Goal: Transaction & Acquisition: Purchase product/service

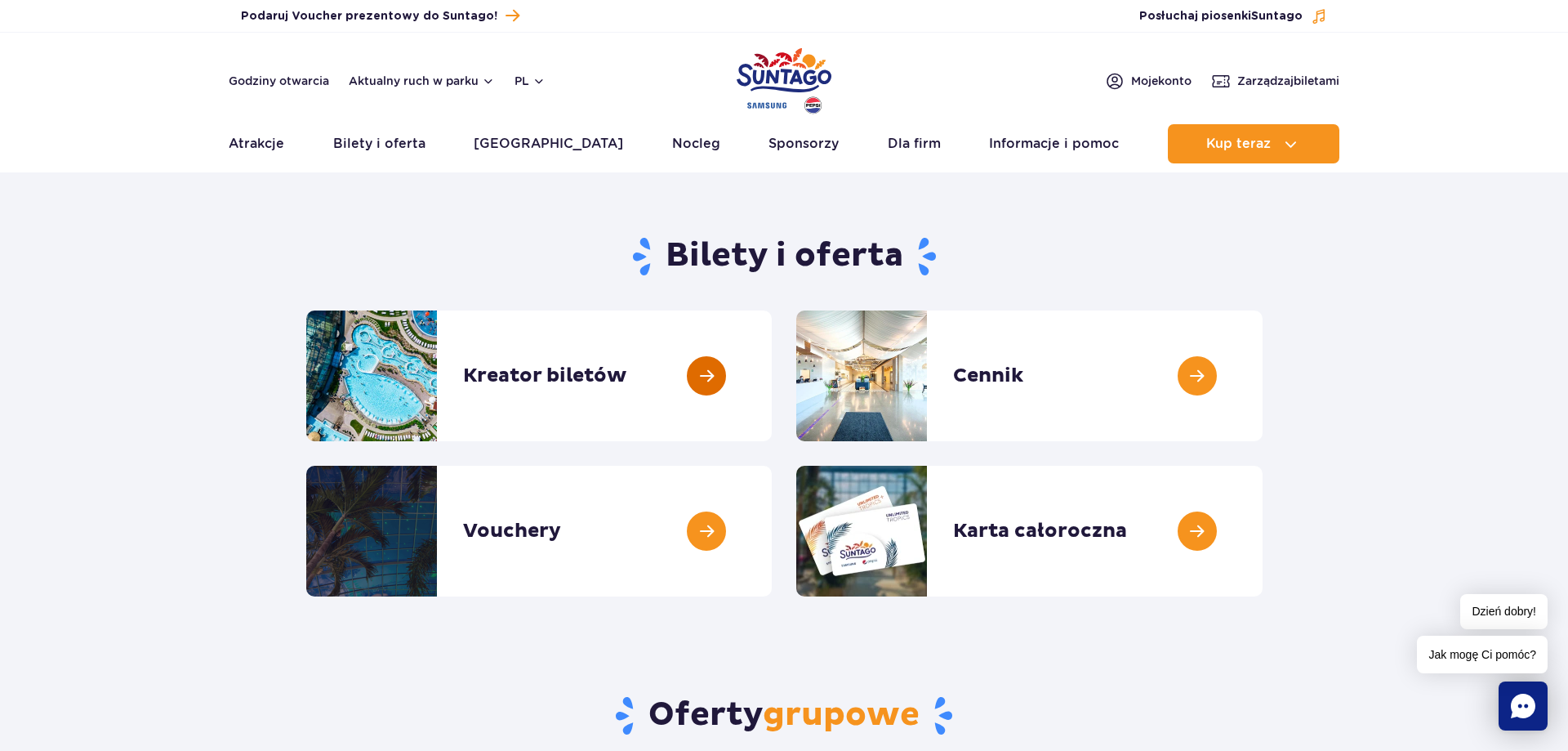
click at [772, 377] on link at bounding box center [772, 375] width 0 height 131
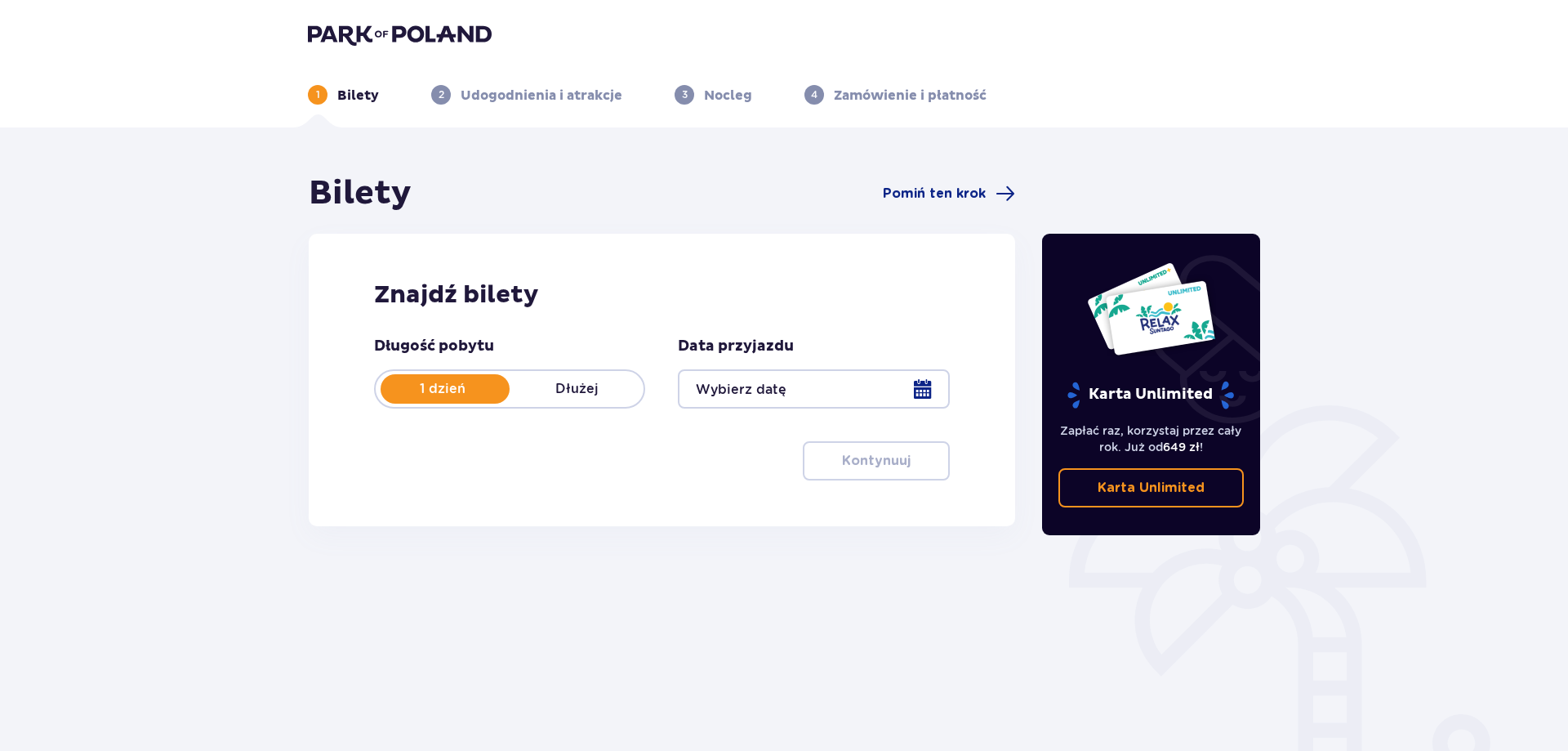
click at [834, 388] on div at bounding box center [814, 389] width 271 height 39
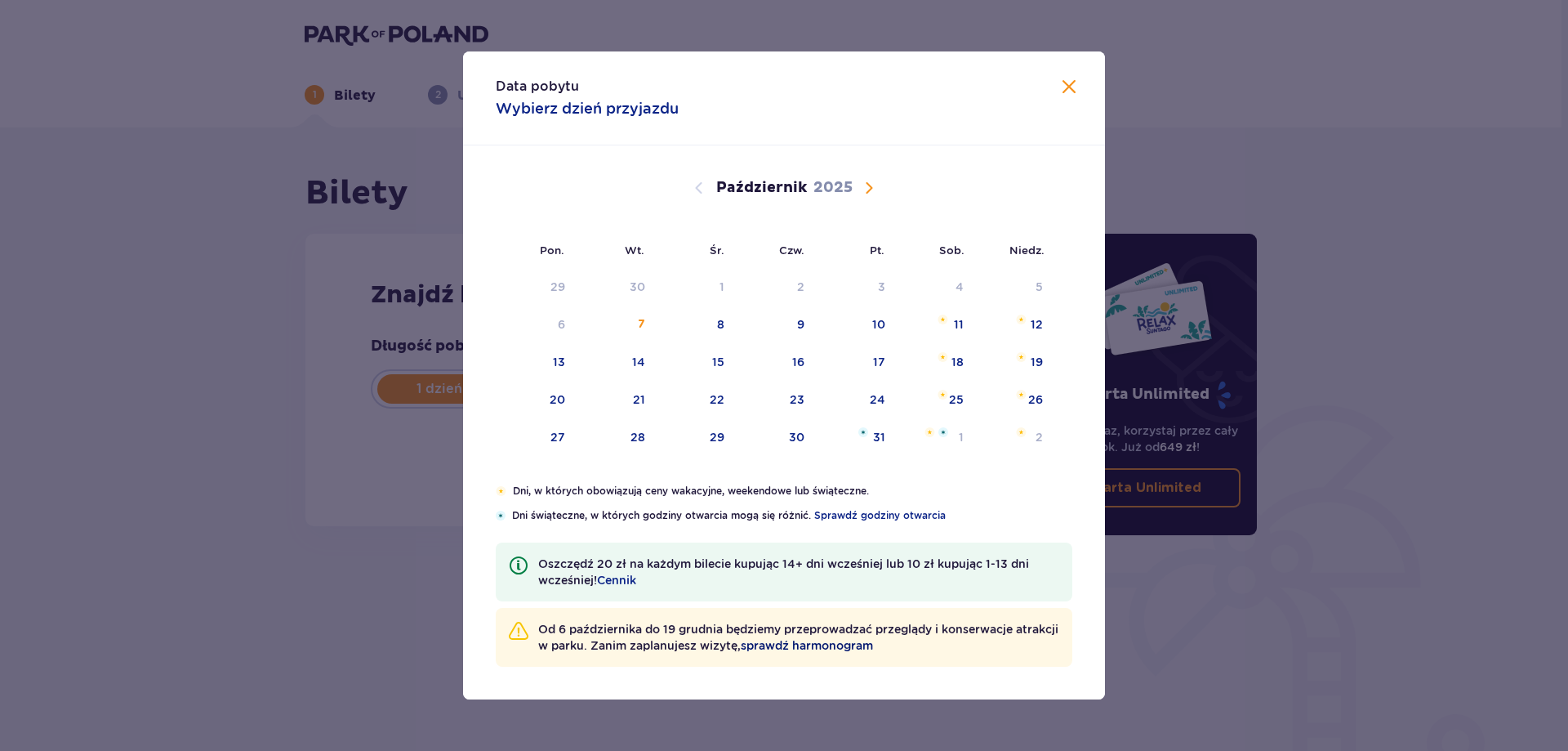
click at [850, 644] on span "sprawdź harmonogram" at bounding box center [807, 645] width 133 height 17
click at [952, 325] on div "11" at bounding box center [936, 325] width 80 height 36
type input "11.10.25"
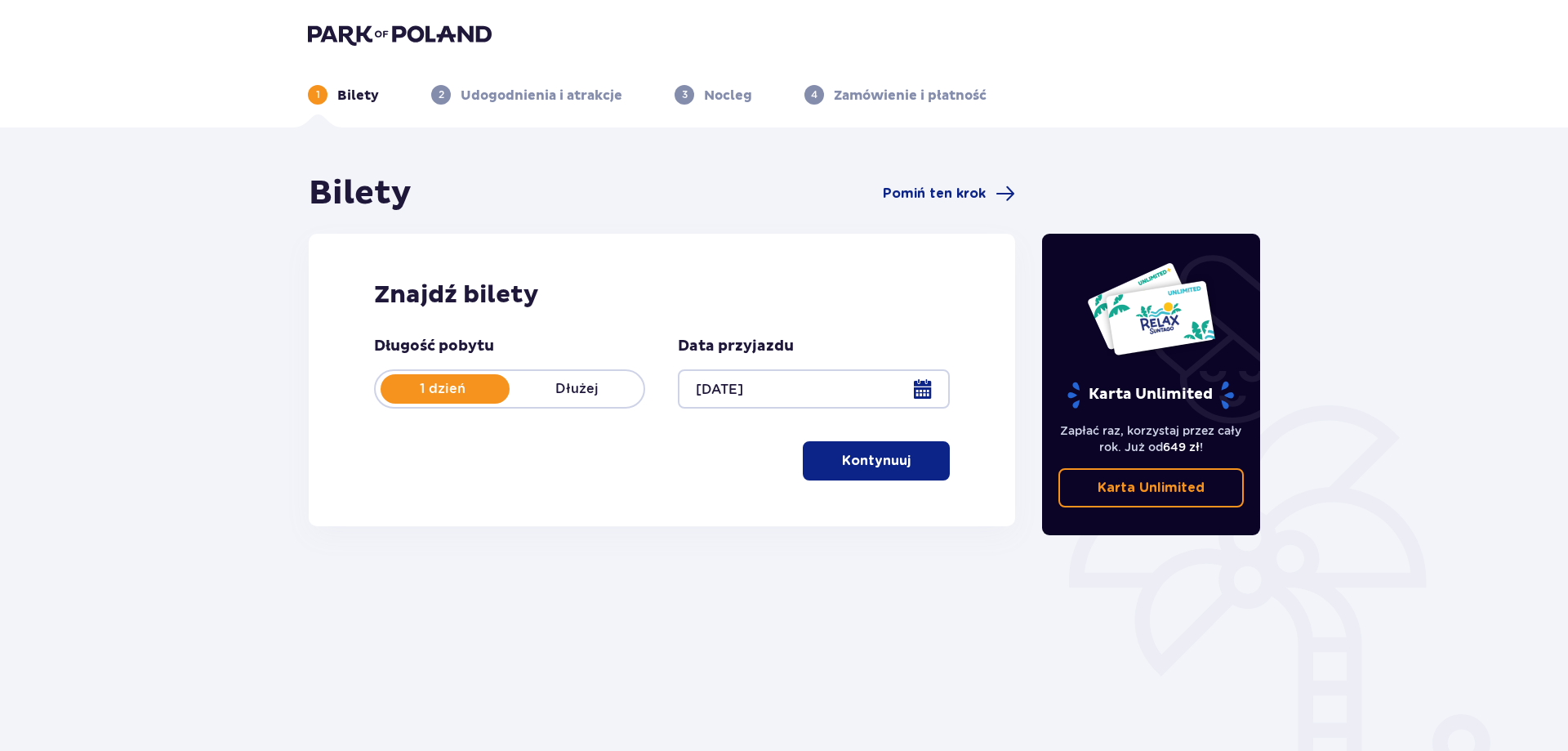
click at [885, 465] on p "Kontynuuj" at bounding box center [877, 460] width 69 height 18
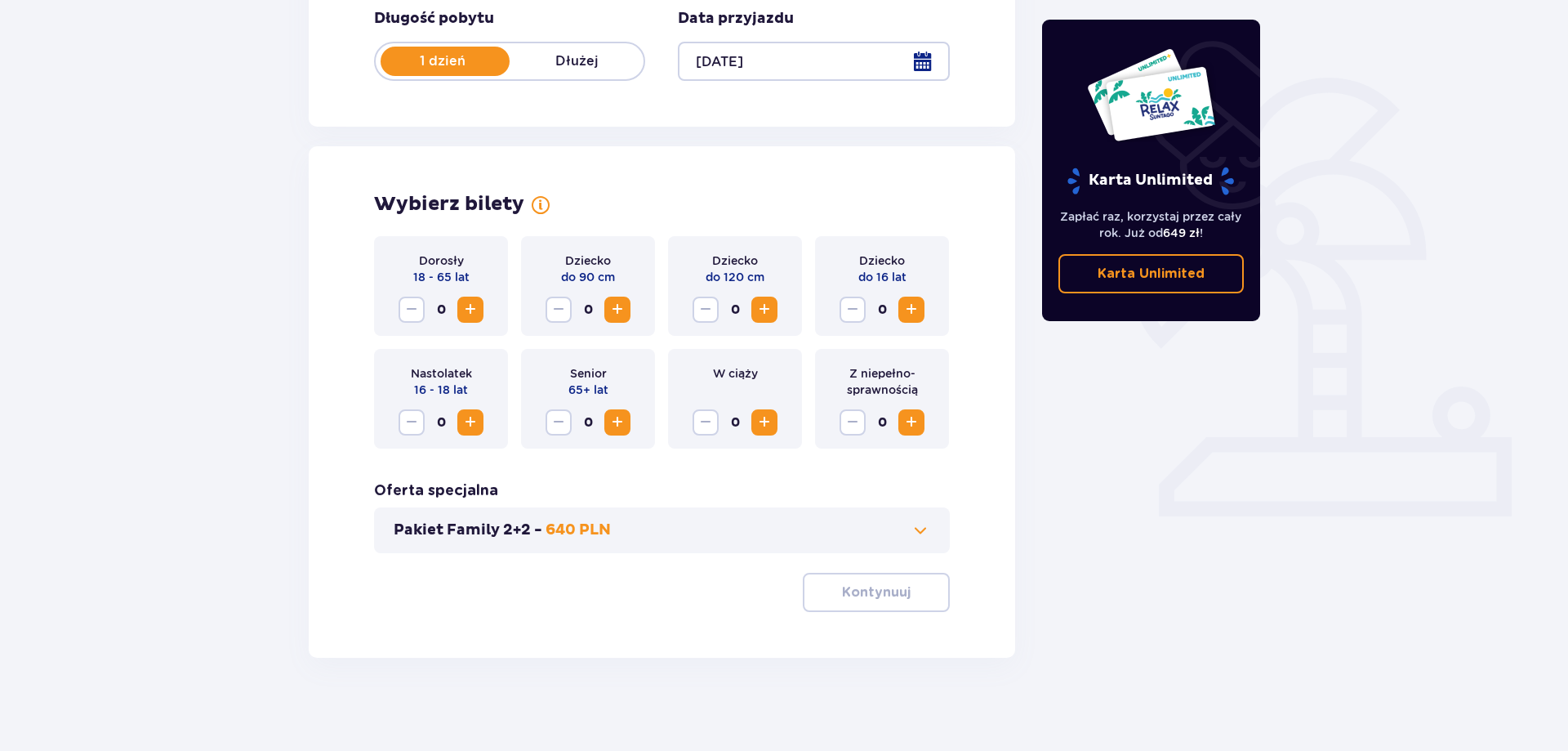
scroll to position [333, 0]
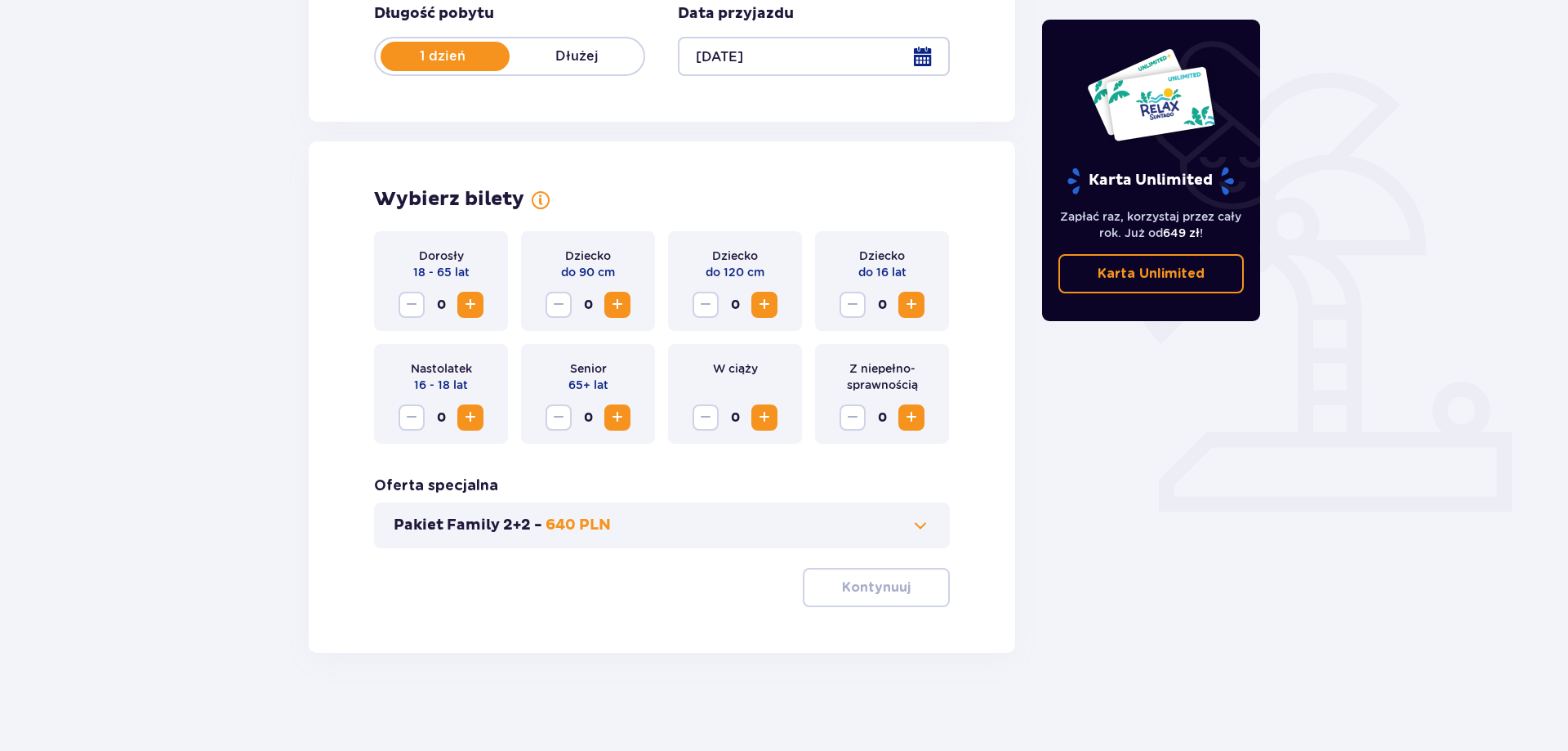
click at [471, 303] on span "Zwiększ" at bounding box center [470, 304] width 20 height 20
click at [886, 592] on p "Kontynuuj" at bounding box center [877, 587] width 69 height 18
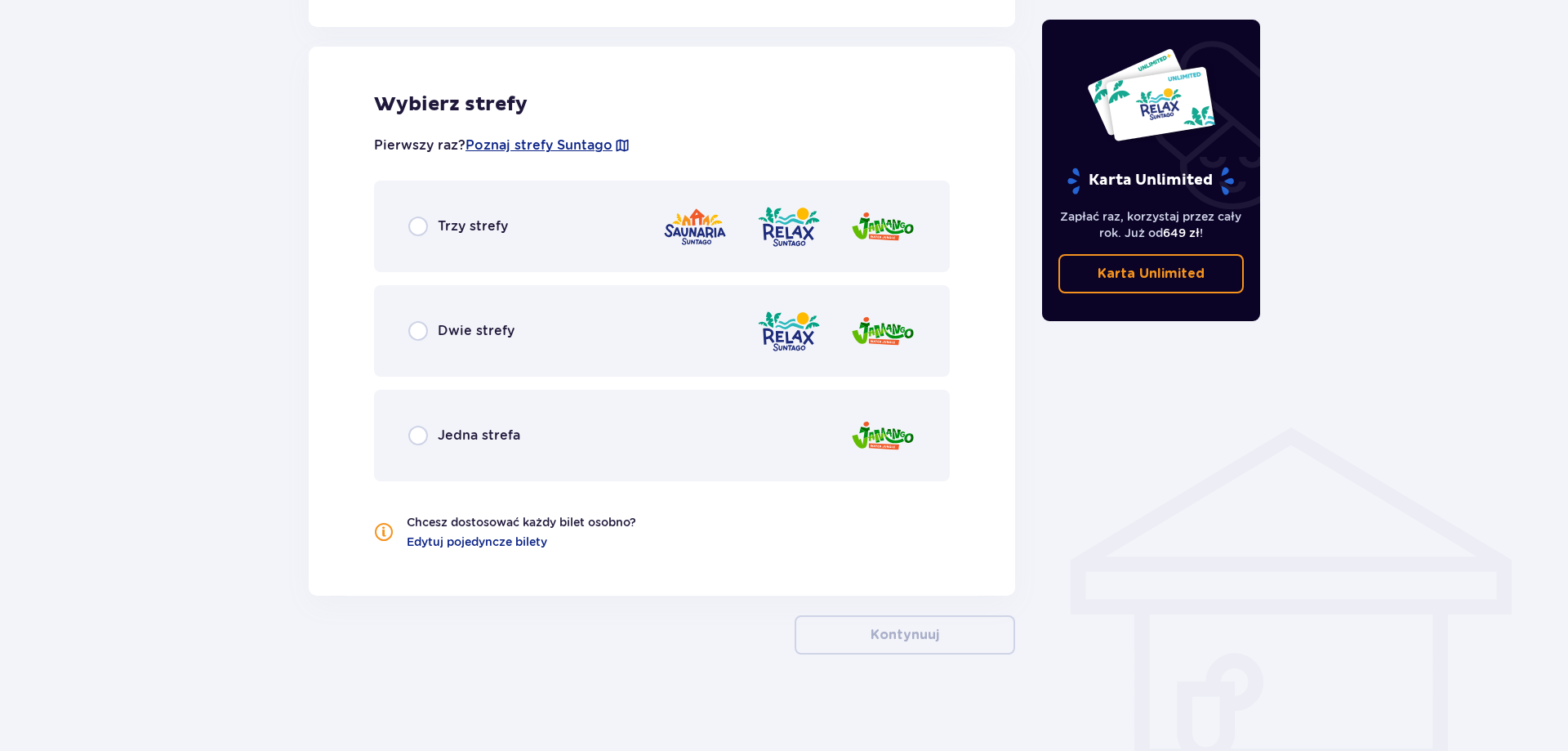
scroll to position [901, 0]
click at [419, 231] on input "radio" at bounding box center [418, 225] width 20 height 20
radio input "true"
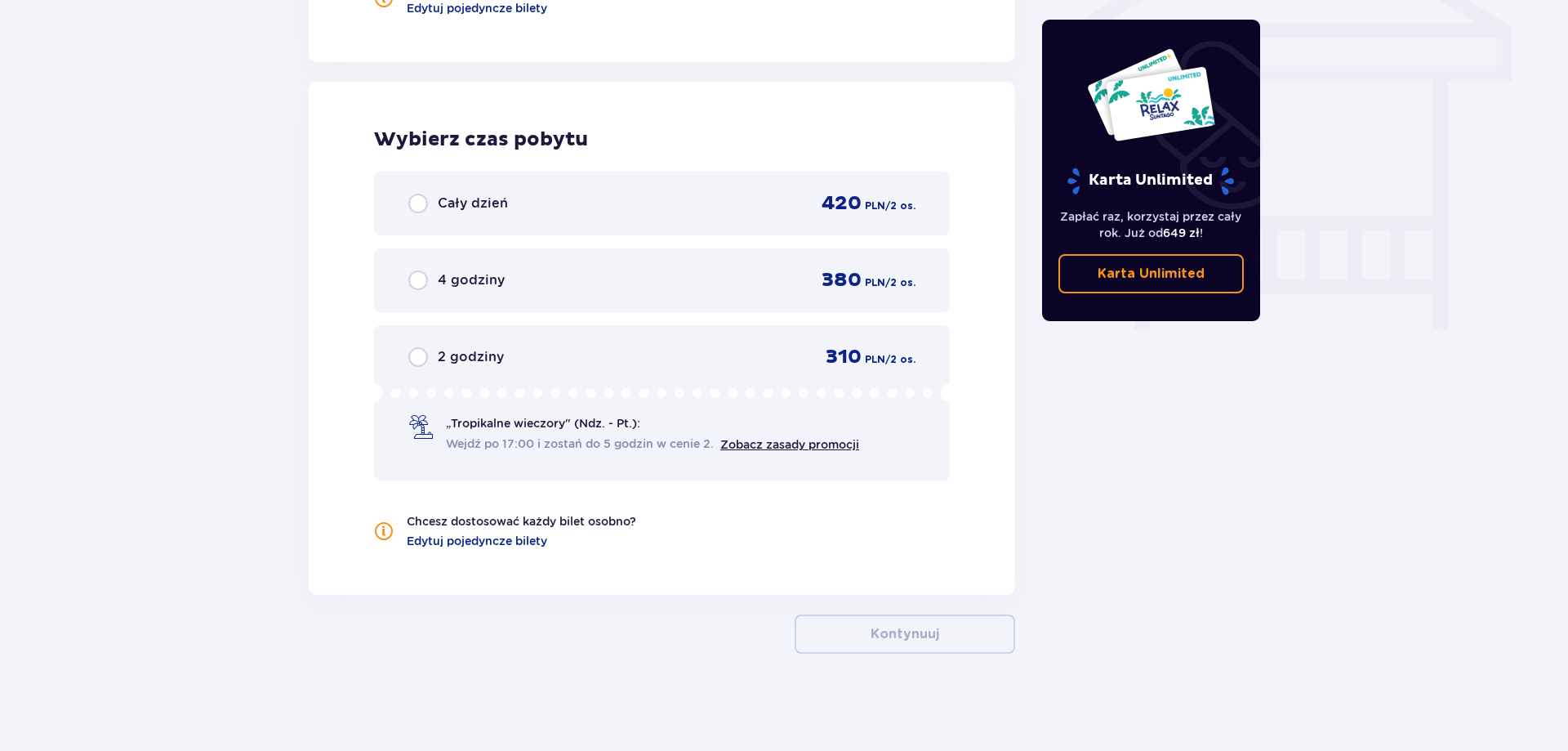
scroll to position [1433, 0]
click at [783, 447] on link "Zobacz zasady promocji" at bounding box center [789, 443] width 138 height 13
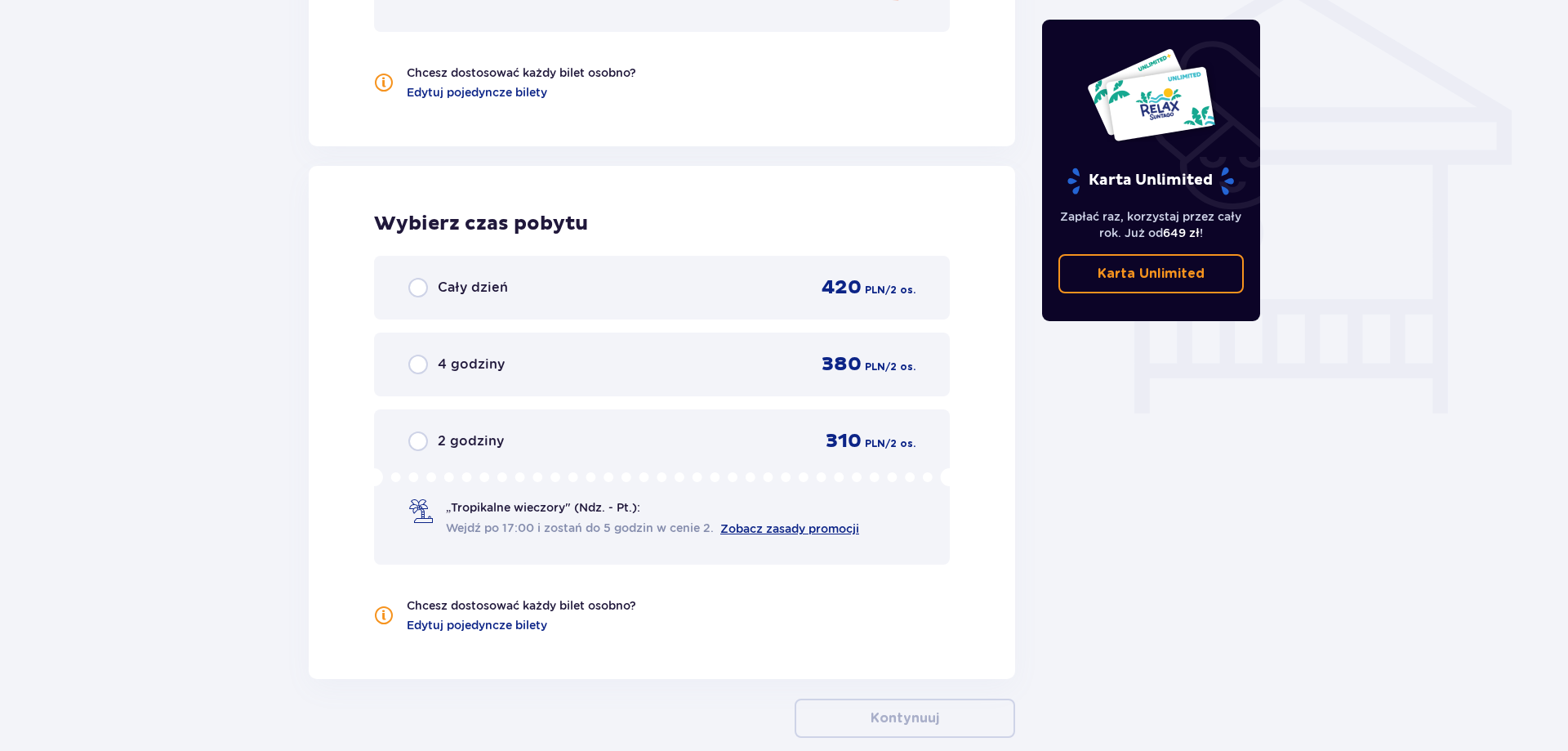
scroll to position [1350, 0]
